Goal: Task Accomplishment & Management: Use online tool/utility

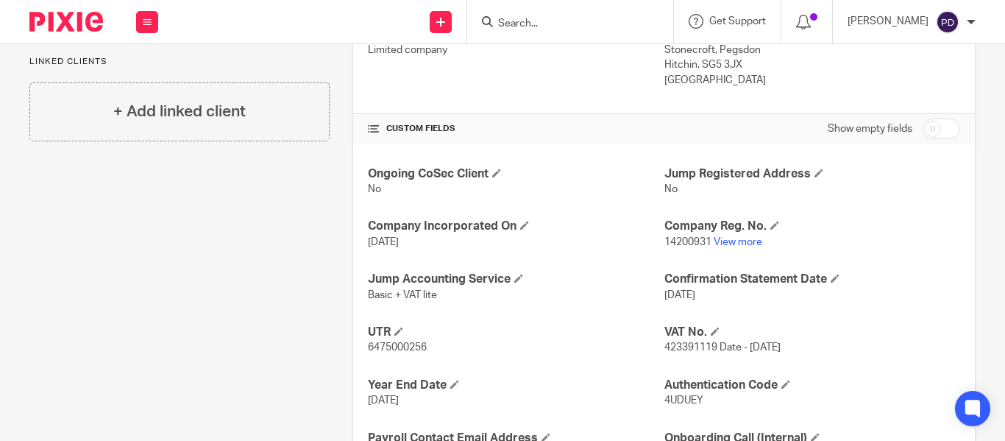
scroll to position [441, 0]
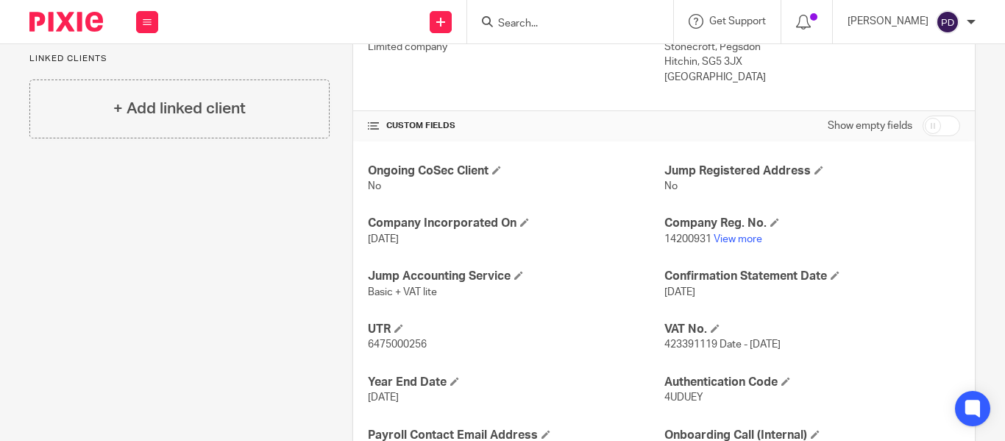
click at [678, 235] on span "14200931" at bounding box center [687, 239] width 47 height 10
copy p "14200931"
click at [496, 27] on input "Search" at bounding box center [562, 24] width 132 height 13
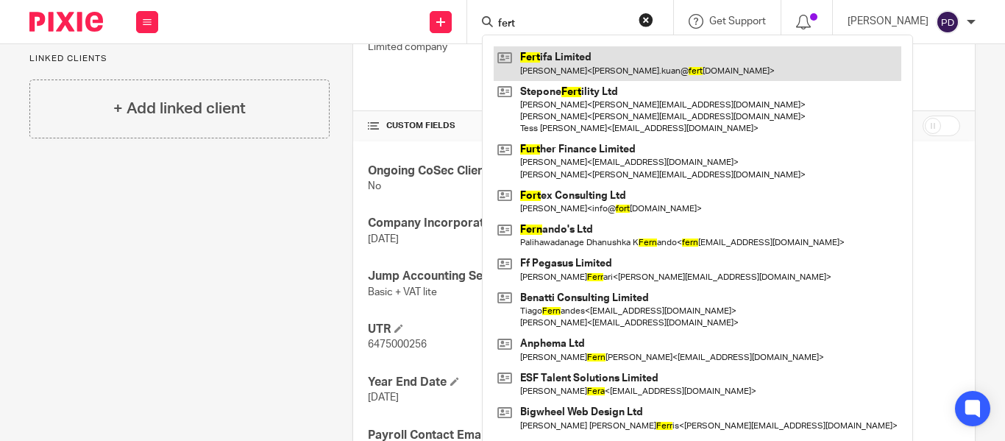
type input "fert"
click at [517, 53] on link at bounding box center [697, 63] width 407 height 34
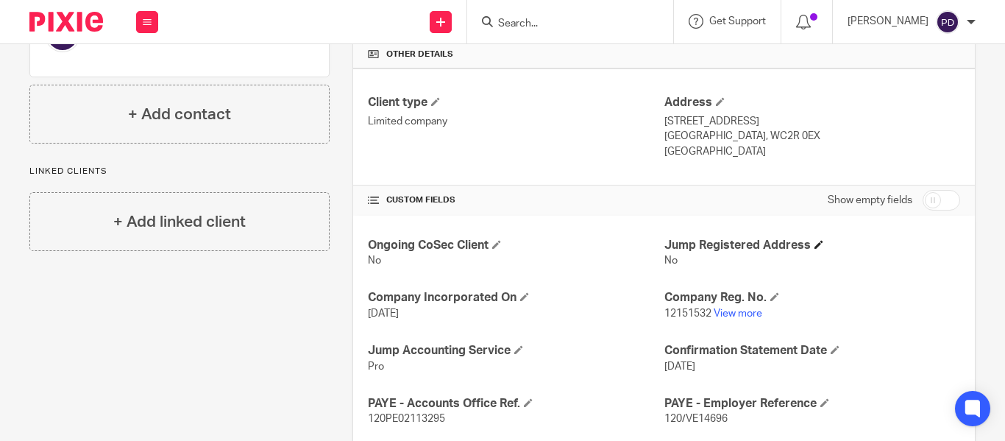
scroll to position [368, 0]
click at [683, 314] on span "12151532" at bounding box center [687, 312] width 47 height 10
copy p "12151532"
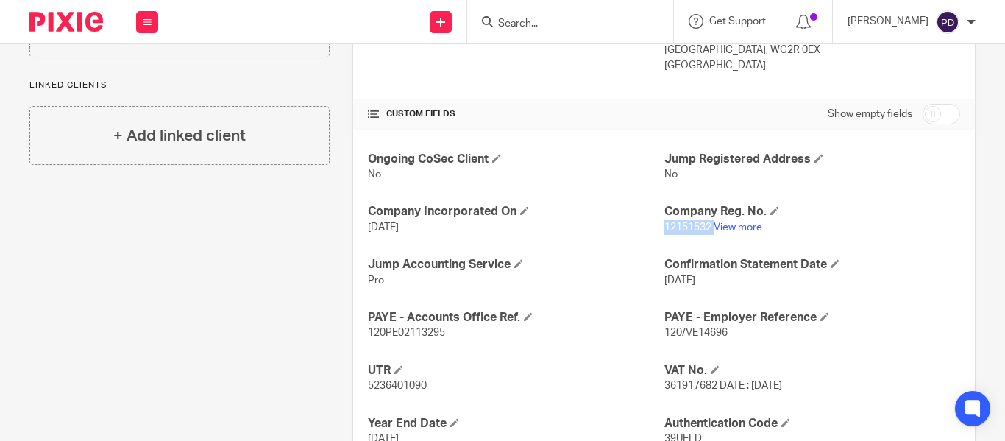
scroll to position [588, 0]
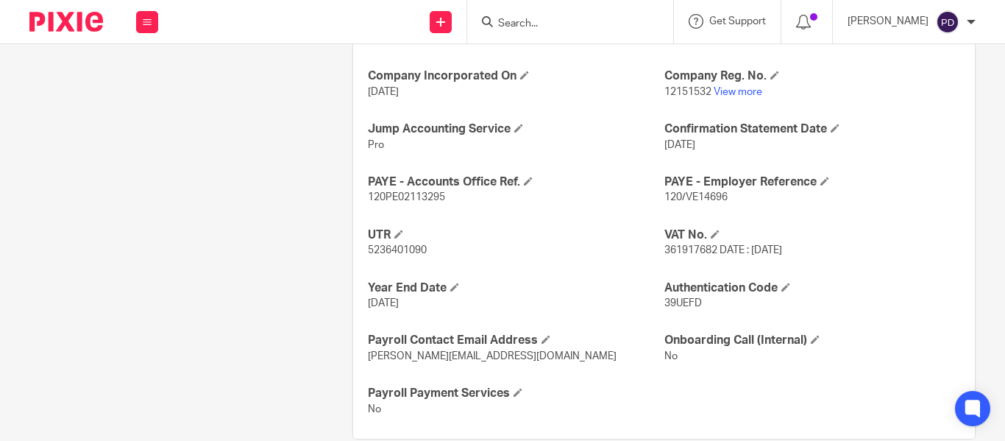
click at [671, 309] on p "39UEFD" at bounding box center [812, 303] width 296 height 15
copy span "39UEFD"
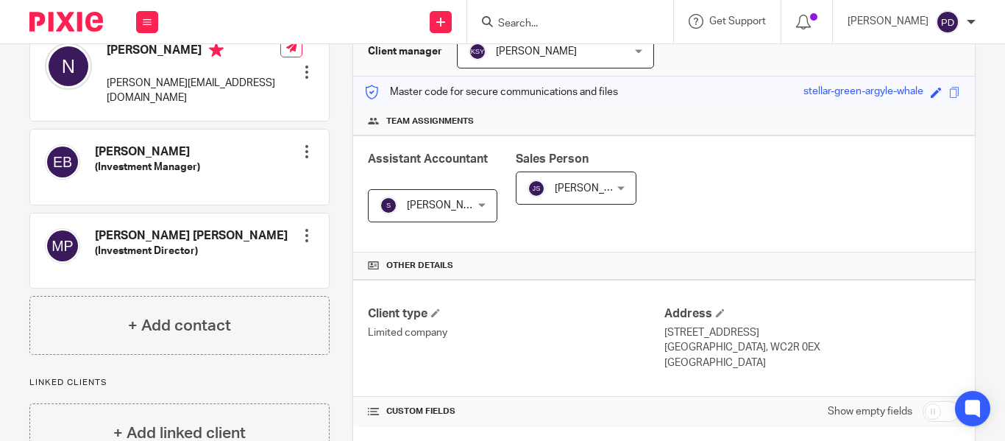
scroll to position [441, 0]
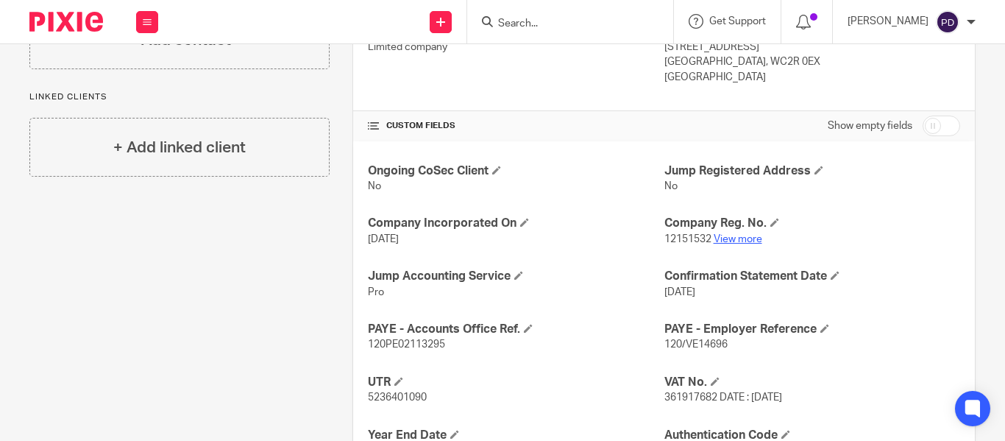
click at [716, 238] on link "View more" at bounding box center [737, 239] width 49 height 10
